Goal: Obtain resource: Obtain resource

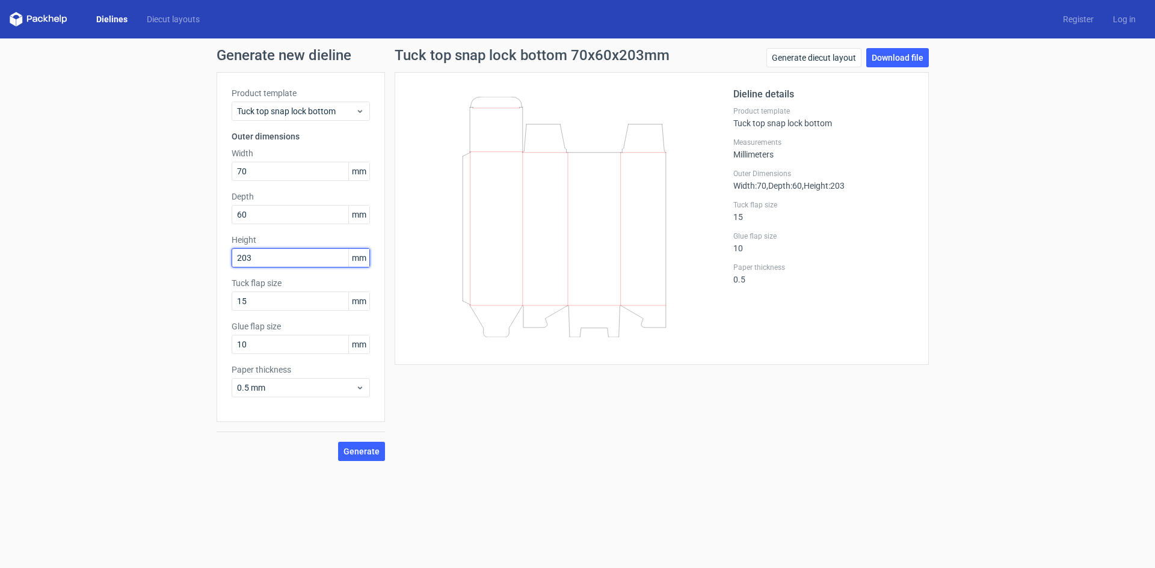
drag, startPoint x: 264, startPoint y: 261, endPoint x: 246, endPoint y: 262, distance: 18.1
click at [246, 262] on input "203" at bounding box center [301, 257] width 138 height 19
type input "205"
click at [347, 446] on button "Generate" at bounding box center [361, 451] width 47 height 19
click at [903, 49] on link "Download file" at bounding box center [897, 57] width 63 height 19
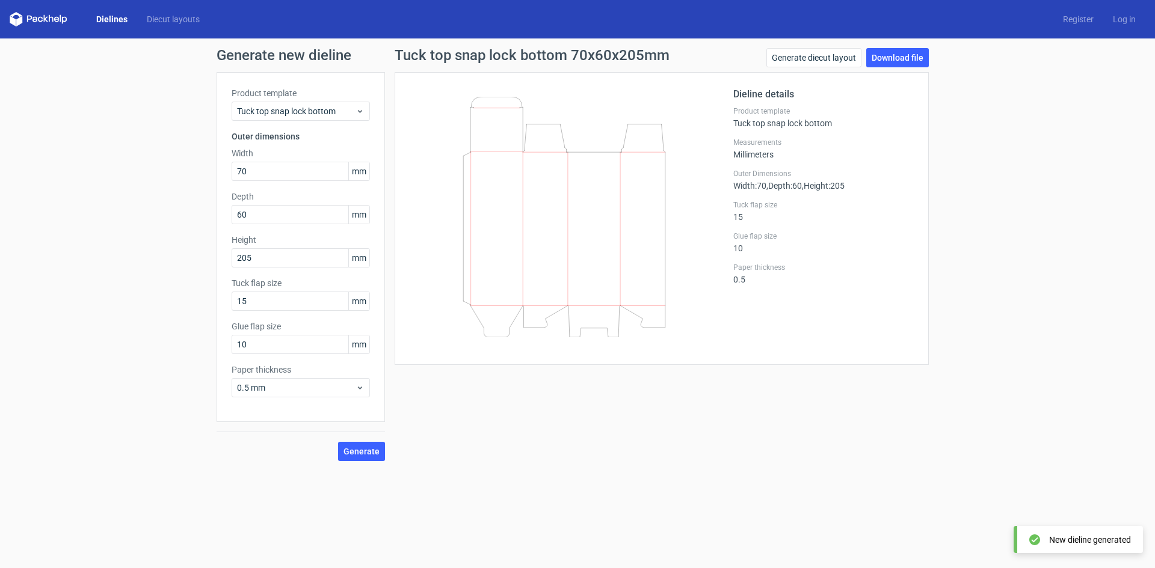
click at [529, 84] on div "Dieline details Product template Tuck top snap lock bottom Measurements Millime…" at bounding box center [662, 218] width 534 height 293
click at [321, 251] on input "205" at bounding box center [301, 257] width 138 height 19
click at [574, 260] on icon at bounding box center [564, 217] width 290 height 241
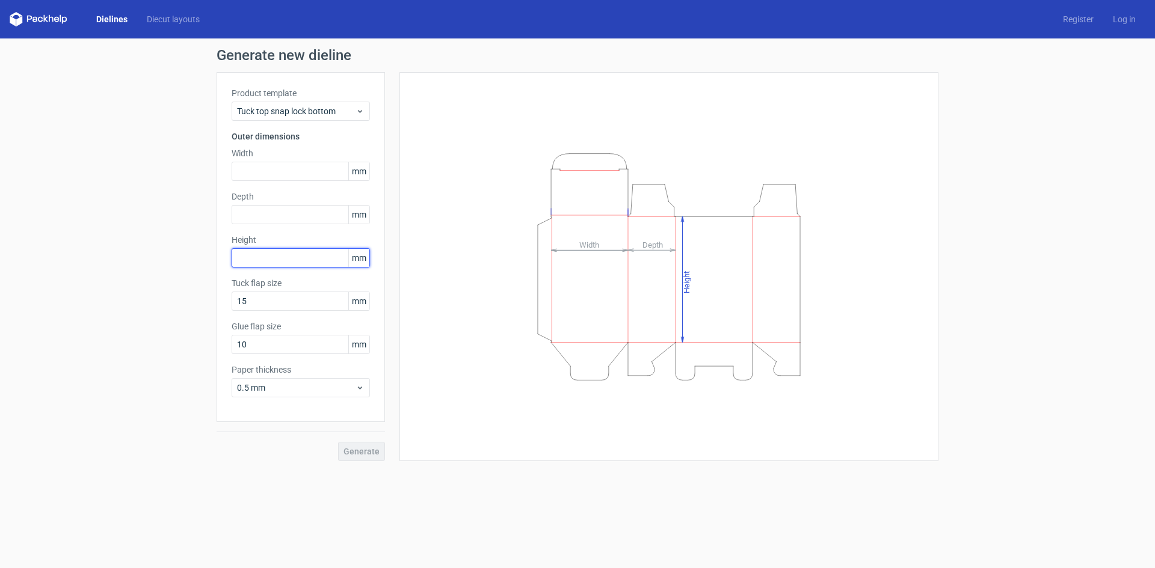
click at [281, 256] on input "text" at bounding box center [301, 257] width 138 height 19
type input "210"
click at [259, 211] on input "text" at bounding box center [301, 214] width 138 height 19
type input "60"
click at [323, 166] on input "text" at bounding box center [301, 171] width 138 height 19
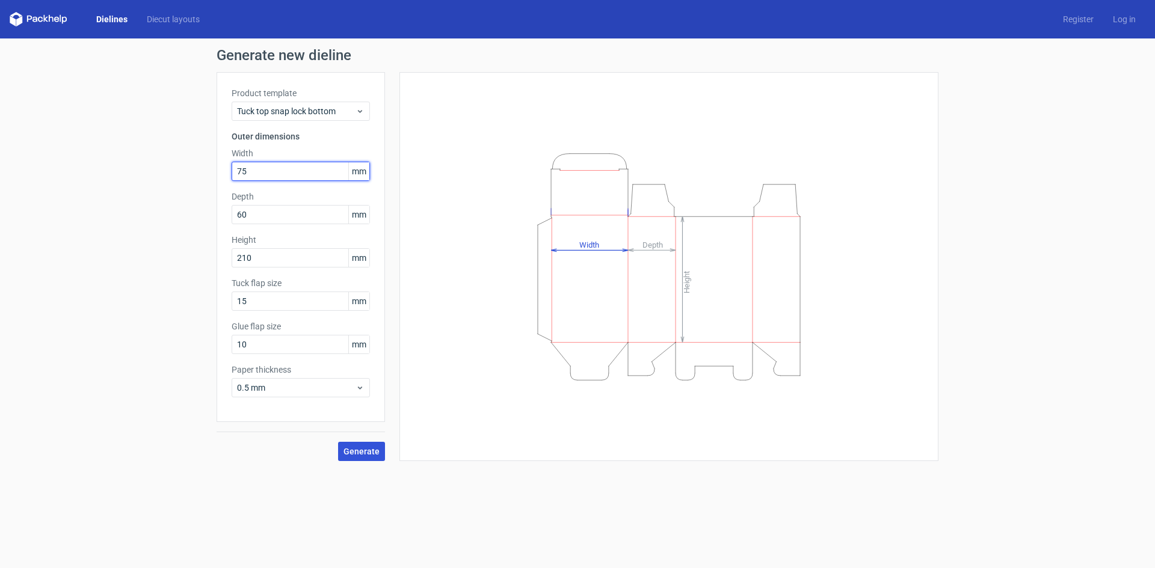
type input "75"
click at [358, 447] on span "Generate" at bounding box center [361, 451] width 36 height 8
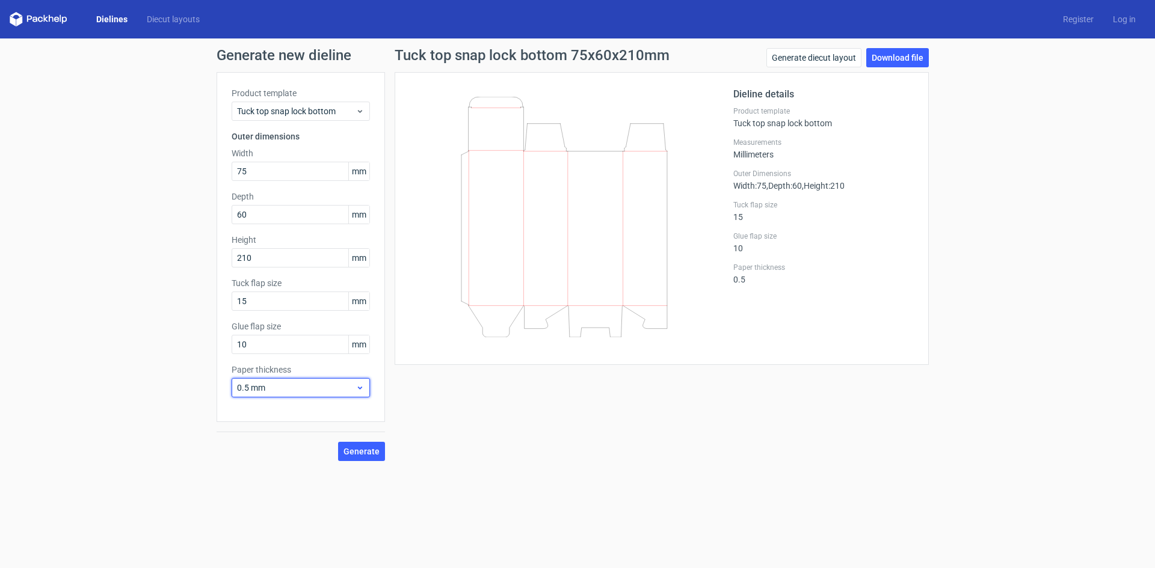
click at [346, 390] on span "0.5 mm" at bounding box center [296, 388] width 118 height 12
click at [381, 413] on div "Product template Tuck top snap lock bottom Outer dimensions Width 75 mm Depth 6…" at bounding box center [301, 247] width 168 height 350
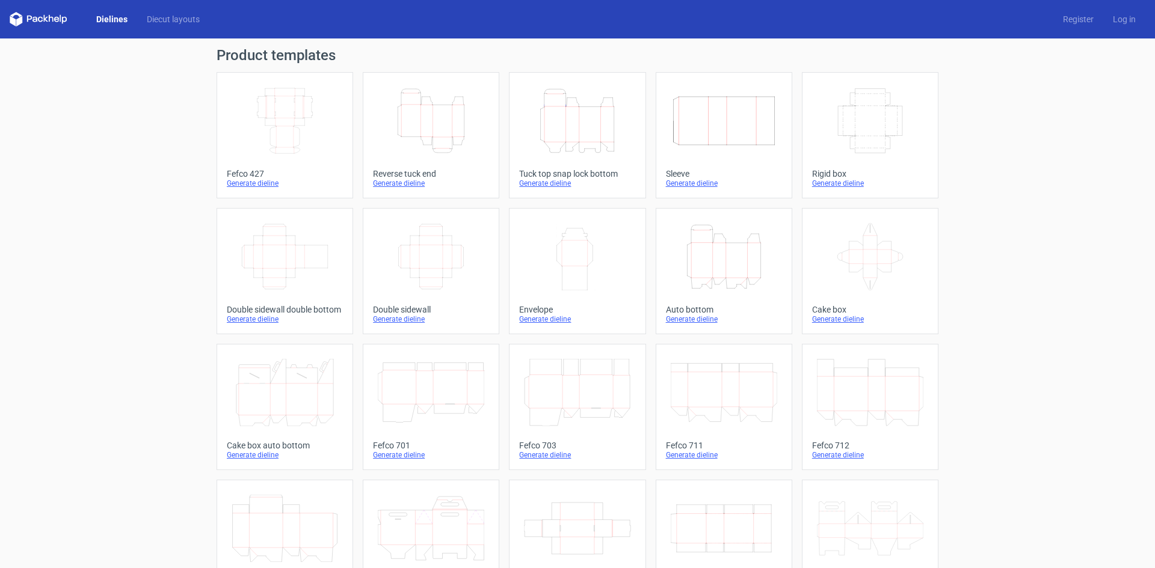
click at [35, 20] on icon at bounding box center [39, 19] width 58 height 14
click at [110, 16] on link "Dielines" at bounding box center [112, 19] width 51 height 12
